Goal: Information Seeking & Learning: Learn about a topic

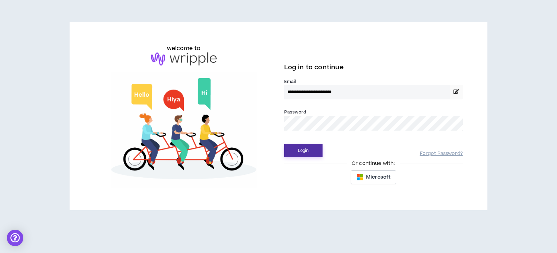
click at [302, 151] on button "Login" at bounding box center [303, 150] width 38 height 13
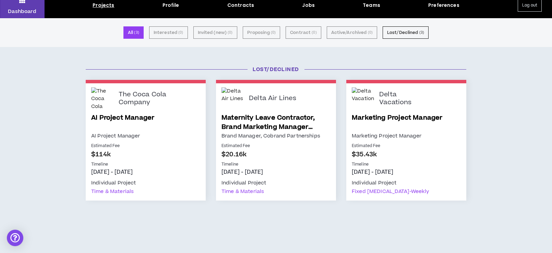
scroll to position [27, 0]
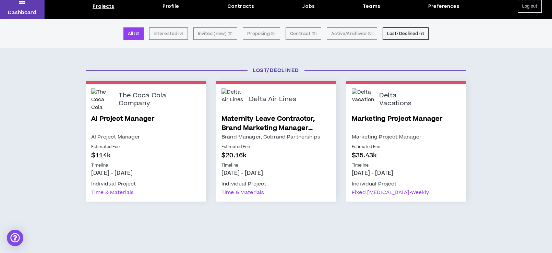
click at [423, 116] on link "Marketing Project Manager" at bounding box center [406, 123] width 109 height 19
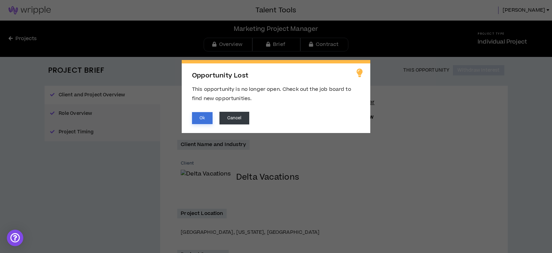
click at [206, 119] on button "Ok" at bounding box center [202, 118] width 21 height 12
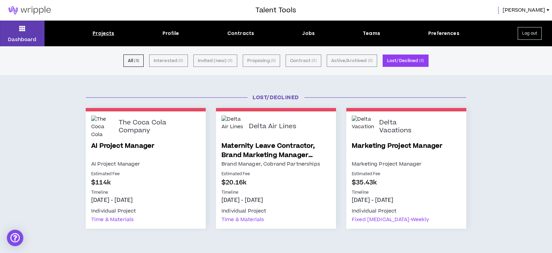
click at [256, 146] on link "Maternity Leave Contractor, Brand Marketing Manager (Cobrand Partnerships)" at bounding box center [275, 150] width 109 height 19
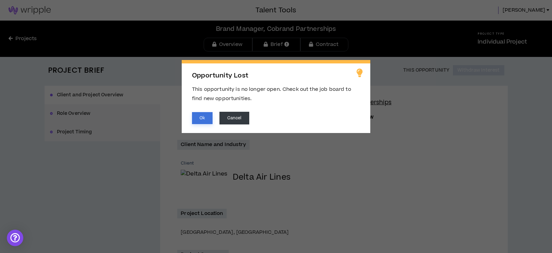
click at [207, 121] on button "Ok" at bounding box center [202, 118] width 21 height 12
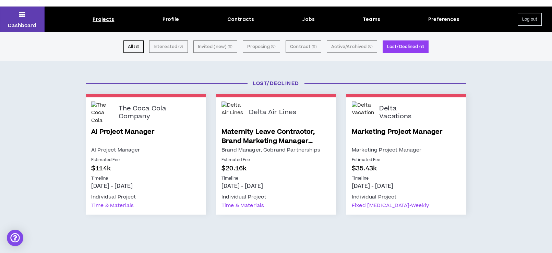
scroll to position [13, 0]
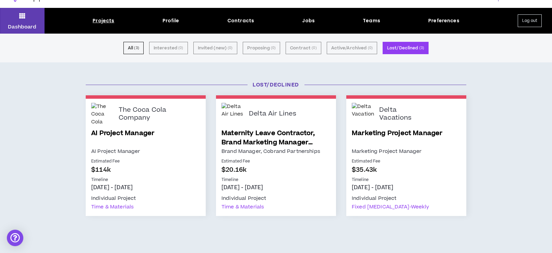
click at [133, 134] on link "AI Project Manager" at bounding box center [145, 138] width 109 height 19
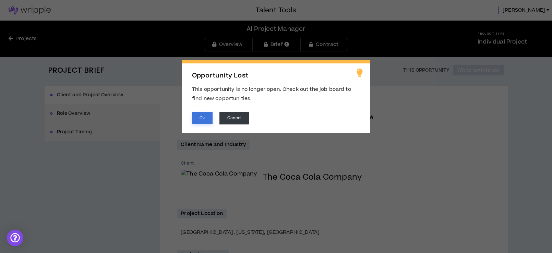
click at [197, 118] on button "Ok" at bounding box center [202, 118] width 21 height 12
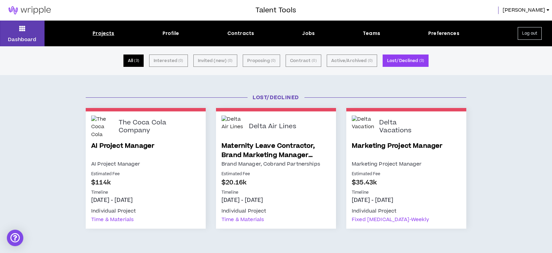
click at [131, 61] on button "All ( 3 )" at bounding box center [133, 60] width 20 height 12
click at [101, 32] on div "Projects" at bounding box center [104, 33] width 22 height 7
click at [102, 35] on div "Projects" at bounding box center [104, 33] width 22 height 7
click at [102, 34] on div "Projects" at bounding box center [104, 33] width 22 height 7
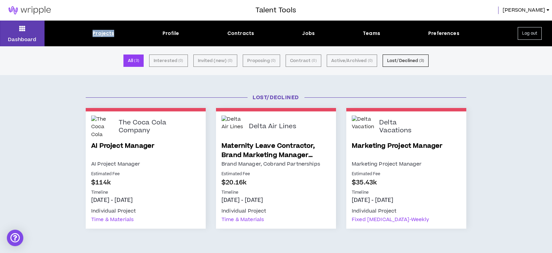
click at [102, 34] on div "Projects" at bounding box center [104, 33] width 22 height 7
click at [24, 31] on icon at bounding box center [22, 29] width 6 height 10
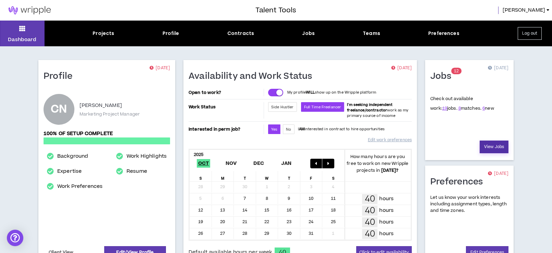
click at [490, 148] on link "View Jobs" at bounding box center [493, 147] width 29 height 13
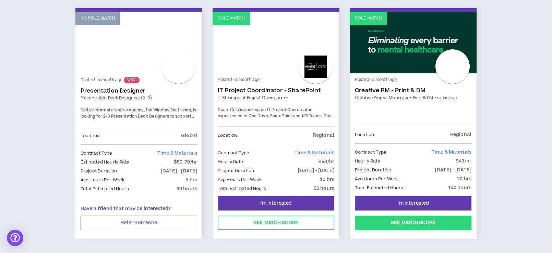
scroll to position [1153, 0]
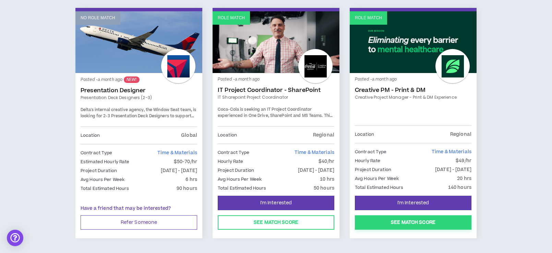
click at [405, 215] on button "See Match Score" at bounding box center [413, 222] width 117 height 14
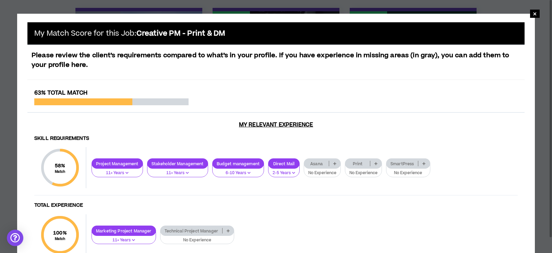
click at [377, 163] on icon at bounding box center [375, 163] width 3 height 3
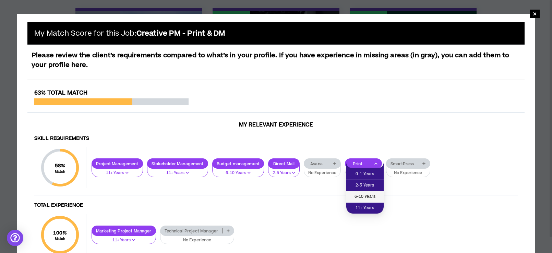
click at [370, 197] on span "6-10 Years" at bounding box center [364, 197] width 29 height 8
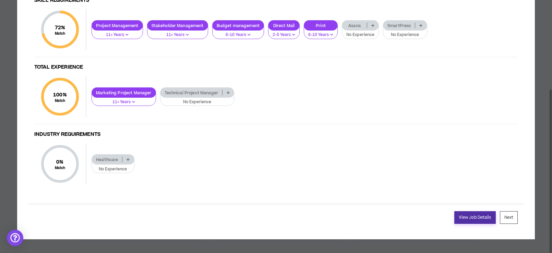
click at [475, 219] on link "View Job Details" at bounding box center [474, 217] width 41 height 13
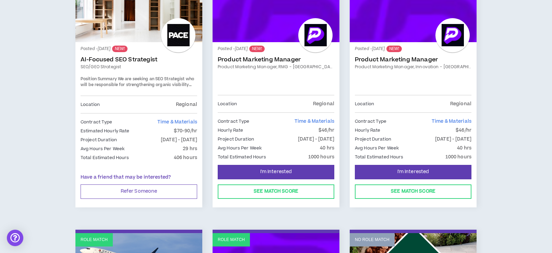
scroll to position [419, 0]
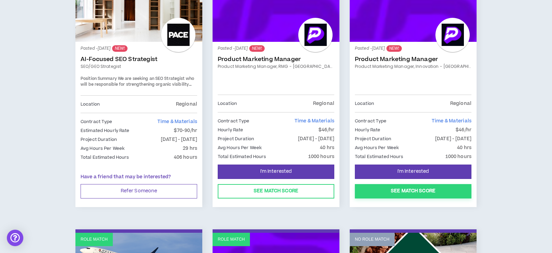
click at [392, 192] on button "See Match Score" at bounding box center [413, 191] width 117 height 14
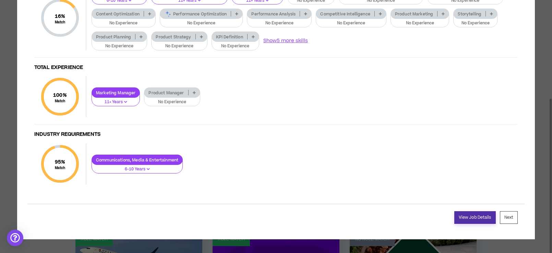
click at [479, 221] on link "View Job Details" at bounding box center [474, 217] width 41 height 13
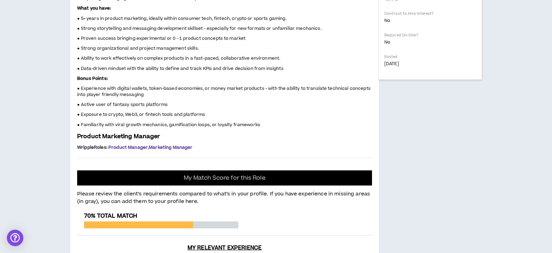
scroll to position [331, 0]
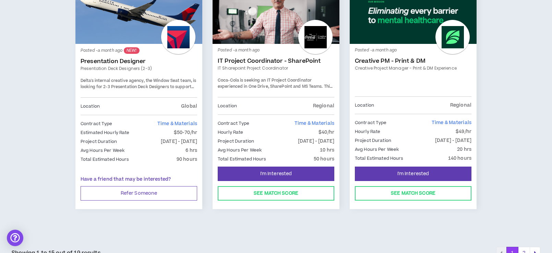
scroll to position [1186, 0]
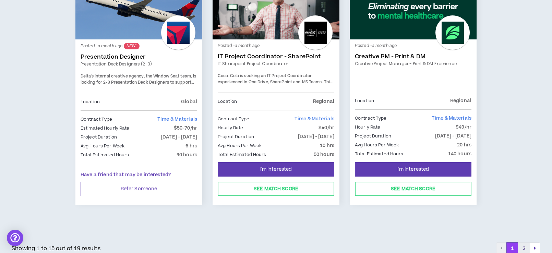
click at [522, 242] on button "2" at bounding box center [524, 248] width 12 height 12
